Goal: Navigation & Orientation: Find specific page/section

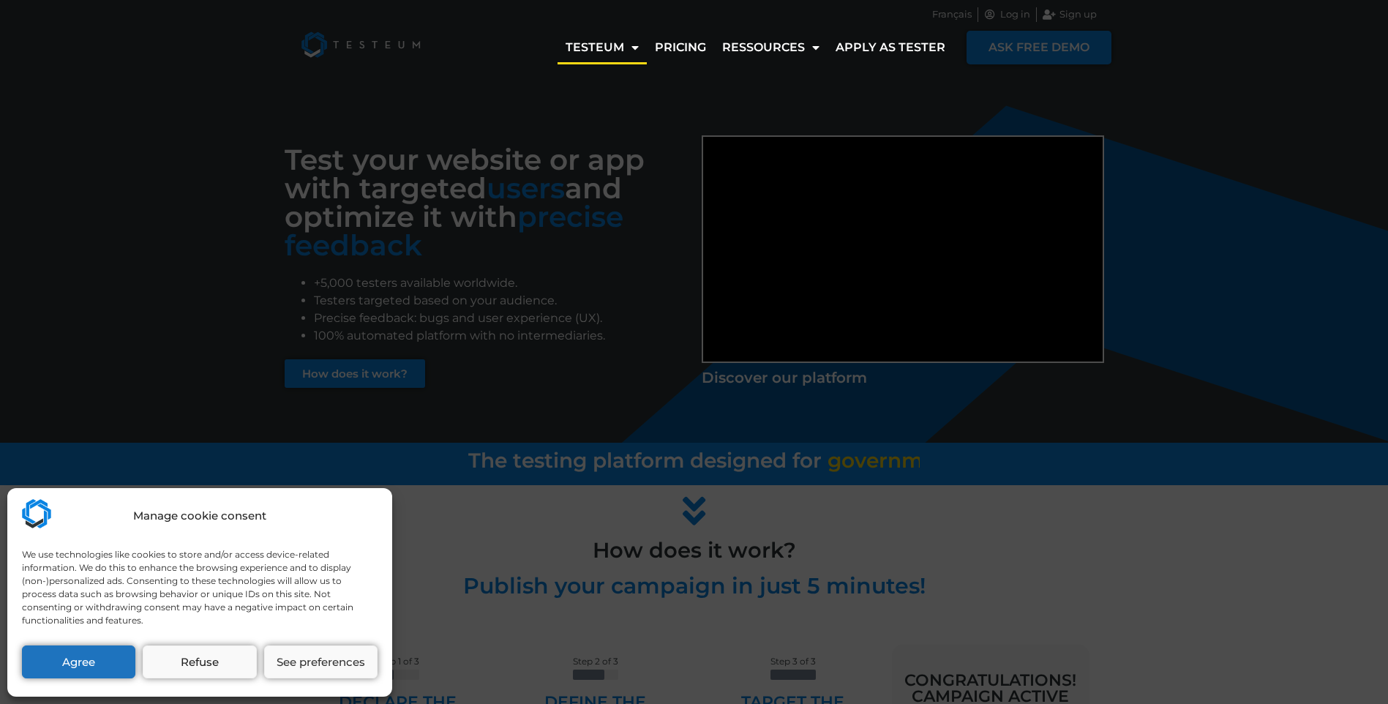
click at [942, 18] on div "Manage cookie consent We use technologies like cookies to store and/or access d…" at bounding box center [694, 352] width 1388 height 704
click at [93, 655] on button "Agree" at bounding box center [78, 661] width 113 height 33
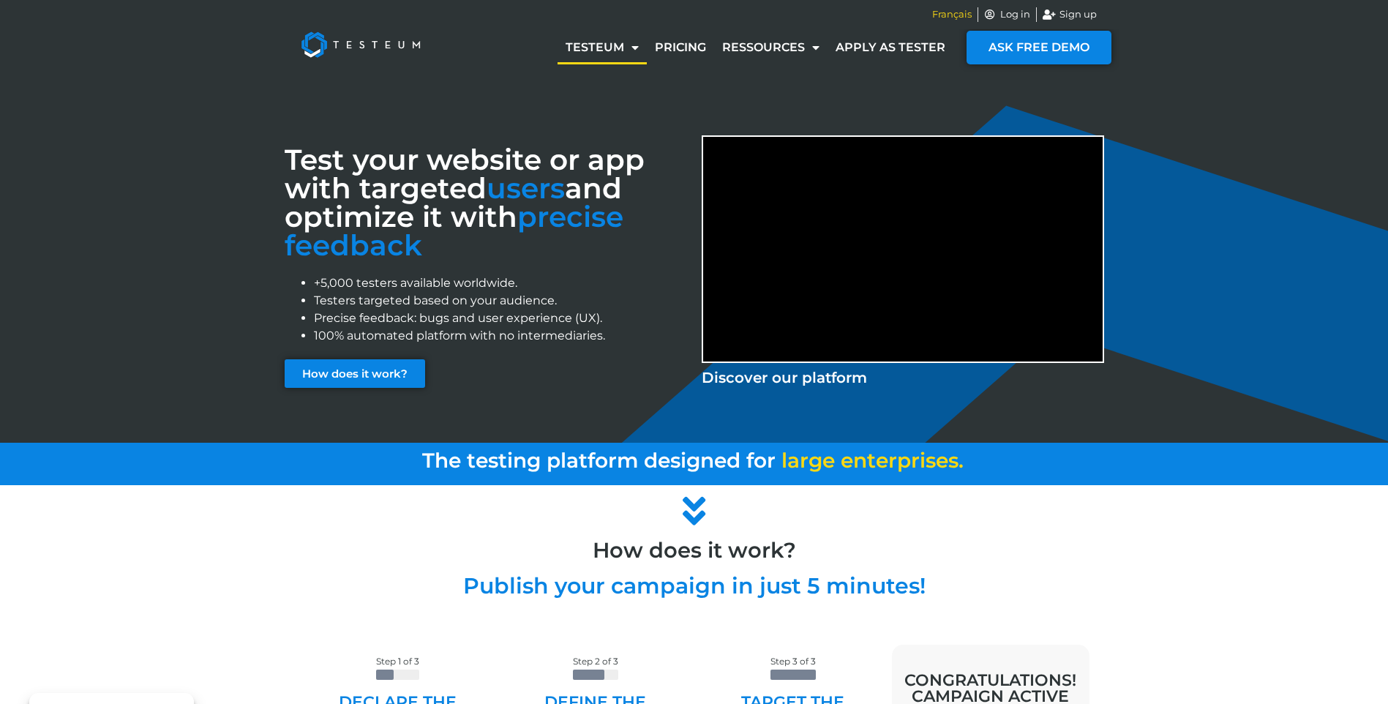
click at [950, 18] on span "Français" at bounding box center [952, 14] width 40 height 15
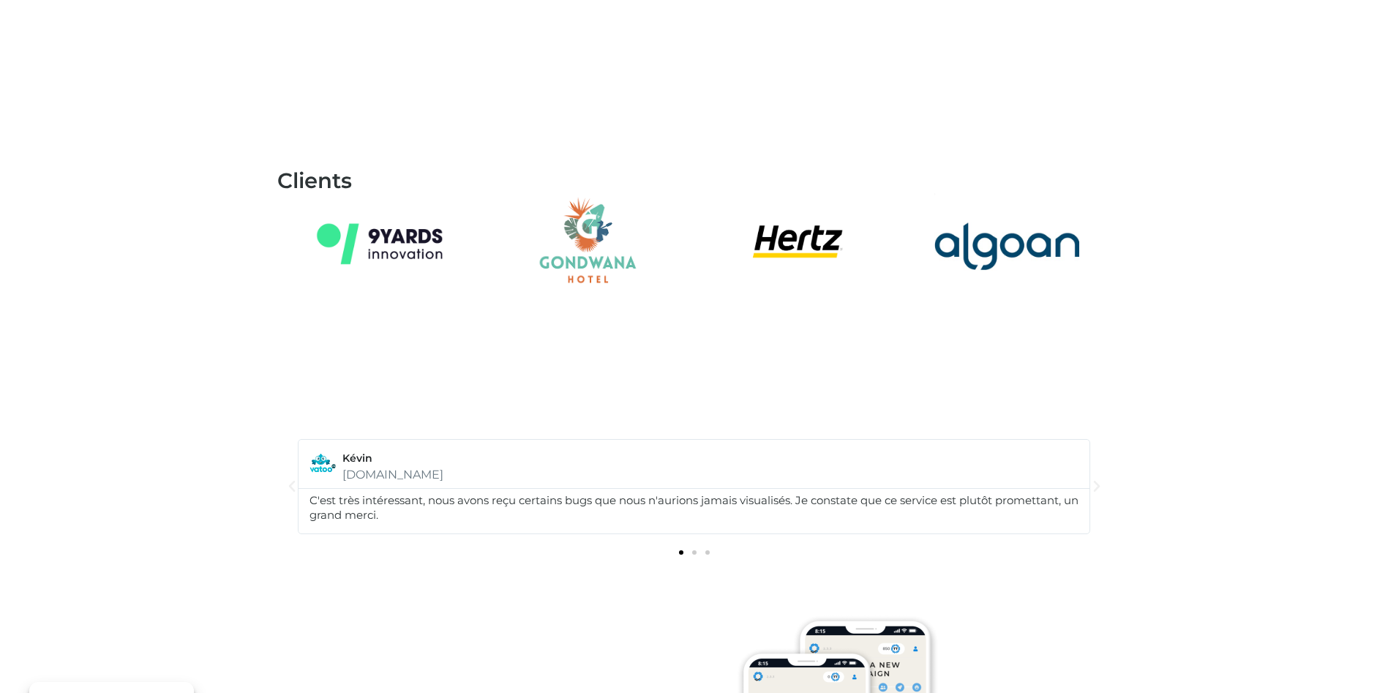
scroll to position [1617, 0]
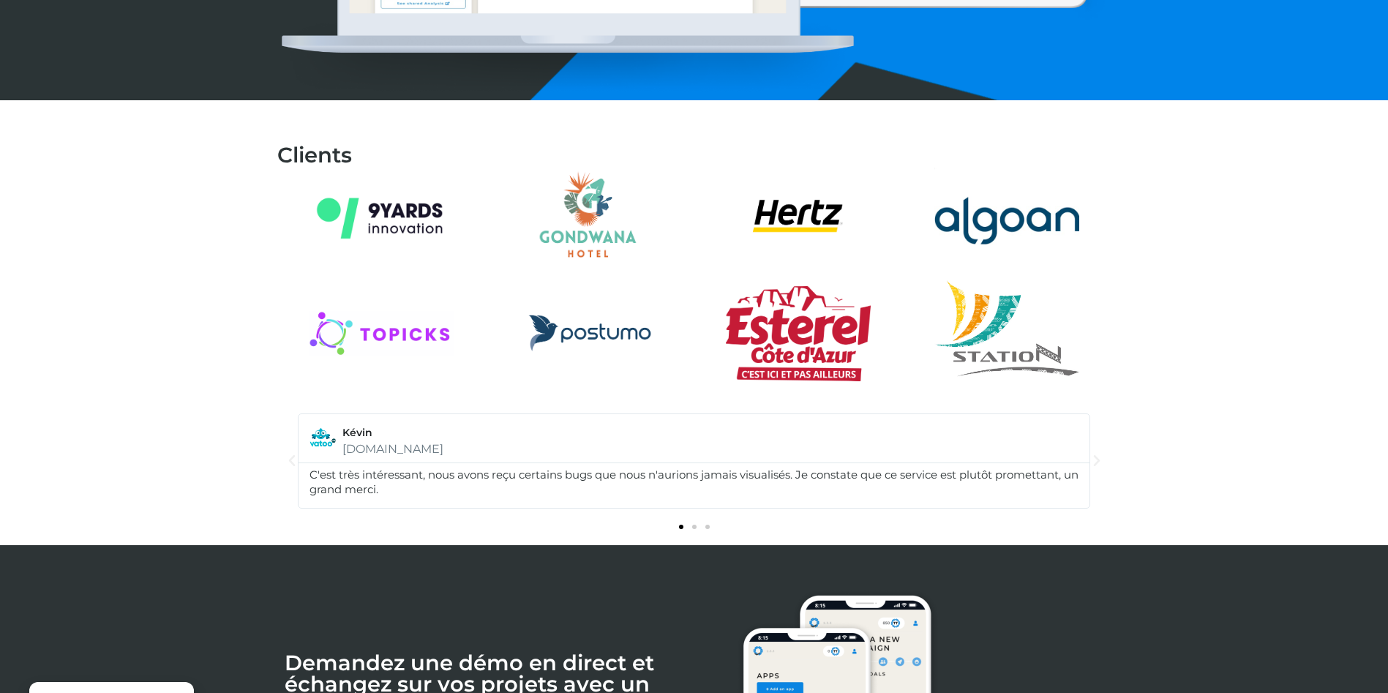
click at [292, 461] on icon "Previous slide" at bounding box center [292, 461] width 15 height 15
click at [288, 460] on icon "Previous slide" at bounding box center [292, 461] width 15 height 15
